Goal: Task Accomplishment & Management: Manage account settings

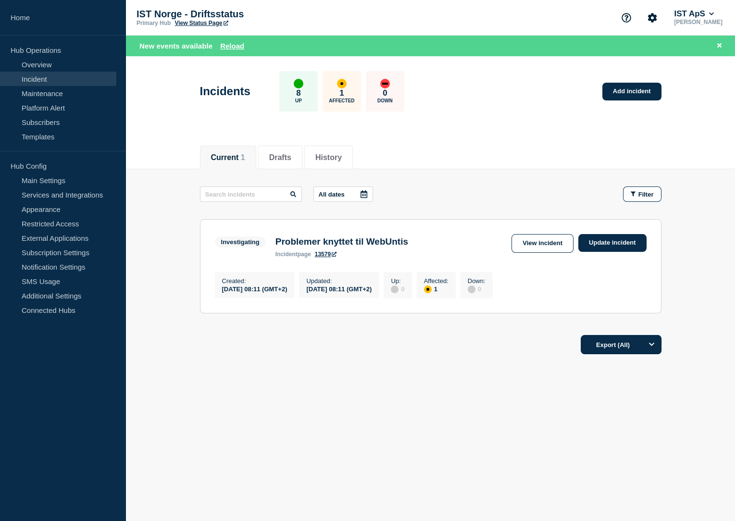
click at [450, 6] on div "IST [GEOGRAPHIC_DATA] - Driftsstatus Primary Hub View Status Page IST ApS [PERS…" at bounding box center [430, 18] width 609 height 36
click at [617, 245] on link "Update incident" at bounding box center [612, 243] width 68 height 18
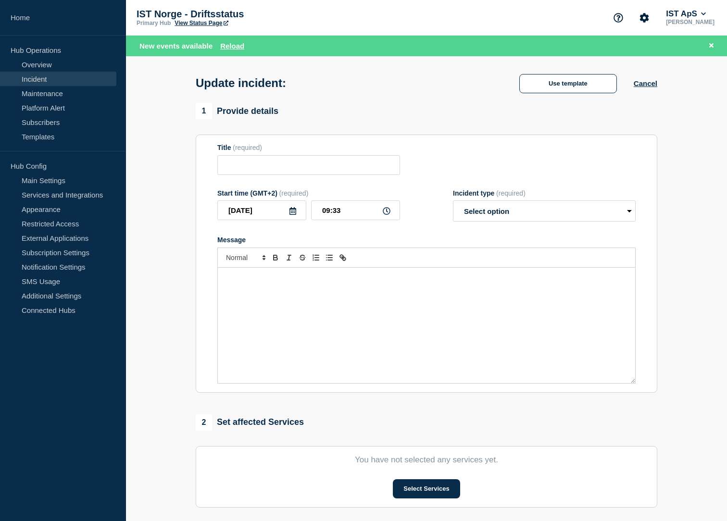
type input "Monitorerer - Problemer knyttet til WebUntis"
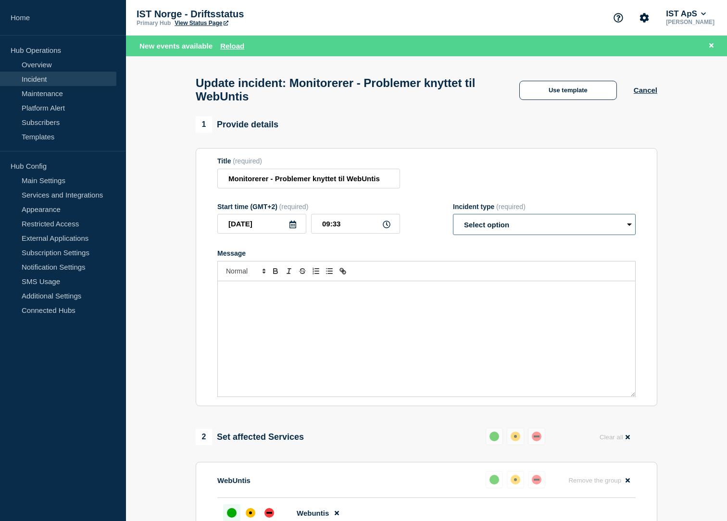
click at [483, 226] on select "Select option Investigating Identified Monitoring Resolved" at bounding box center [544, 224] width 183 height 21
select select "resolved"
click at [453, 220] on select "Select option Investigating Identified Monitoring Resolved" at bounding box center [544, 224] width 183 height 21
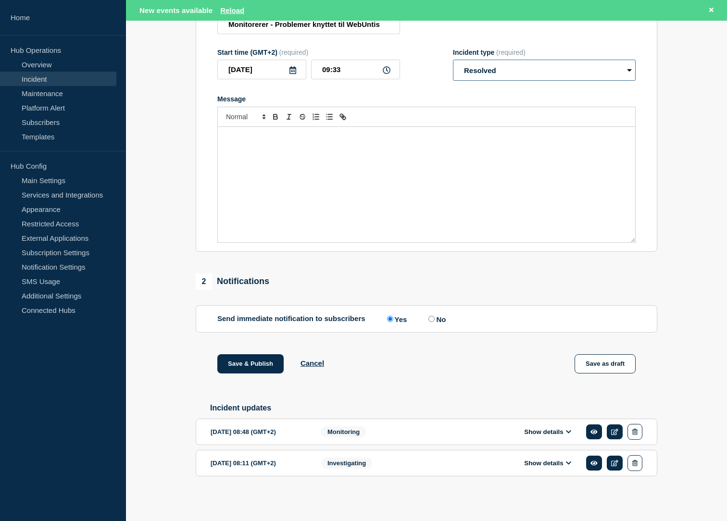
scroll to position [162, 0]
click at [440, 319] on label "No" at bounding box center [436, 318] width 20 height 9
click at [435, 319] on input "No" at bounding box center [431, 319] width 6 height 6
radio input "true"
radio input "false"
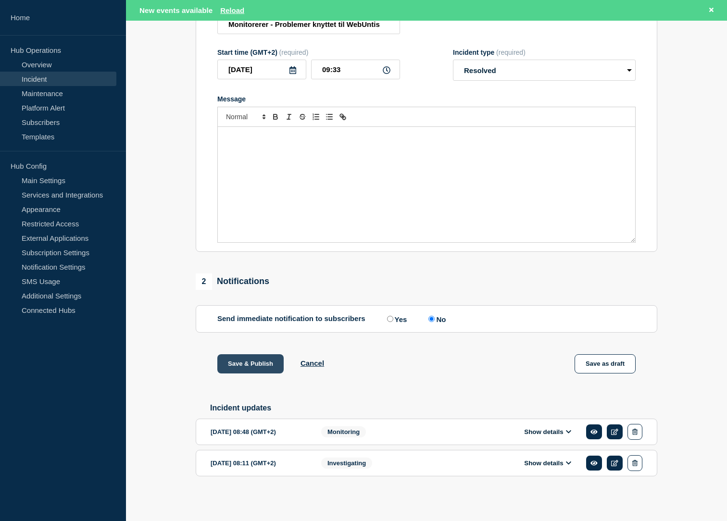
click at [248, 363] on button "Save & Publish" at bounding box center [250, 363] width 66 height 19
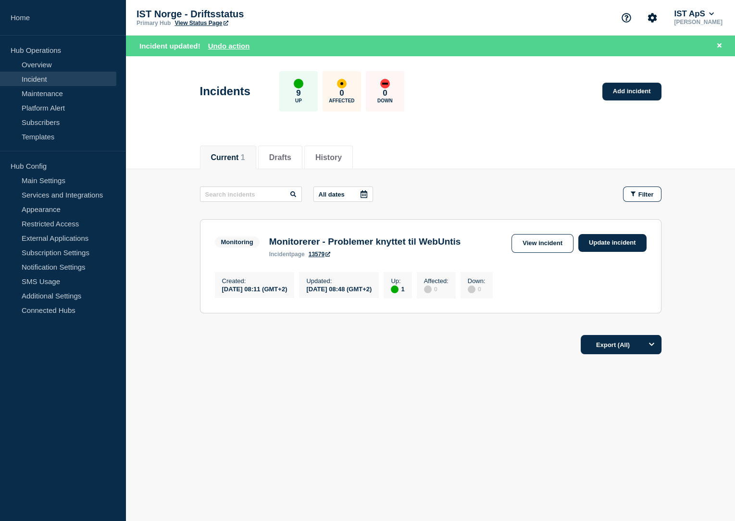
click at [523, 139] on div "Current 1 Drafts History" at bounding box center [430, 152] width 461 height 33
